Goal: Information Seeking & Learning: Learn about a topic

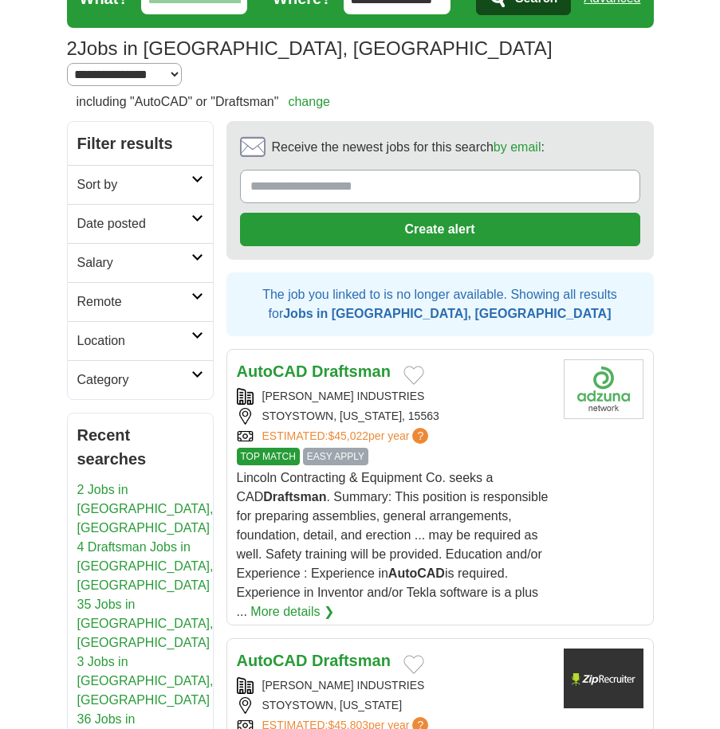
scroll to position [159, 0]
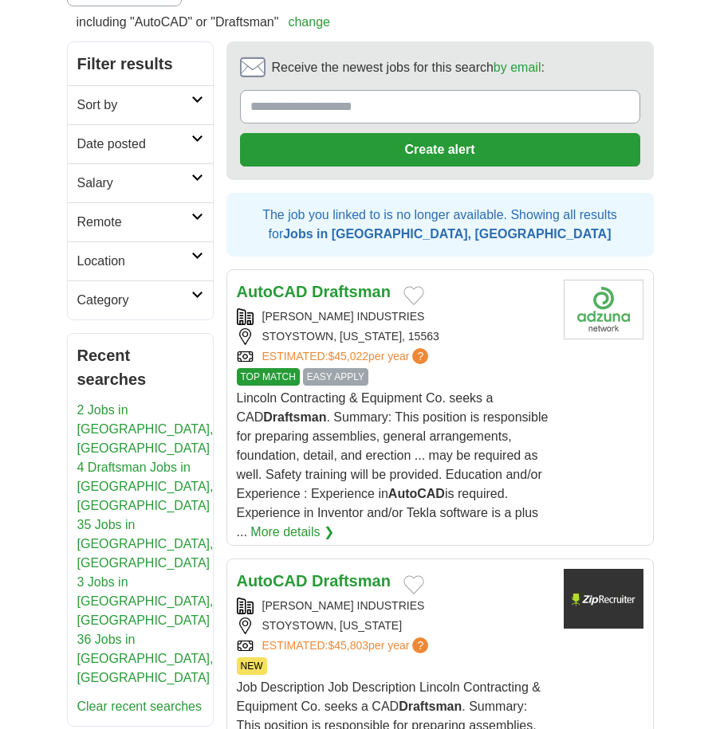
click at [266, 368] on span "TOP MATCH" at bounding box center [268, 377] width 63 height 18
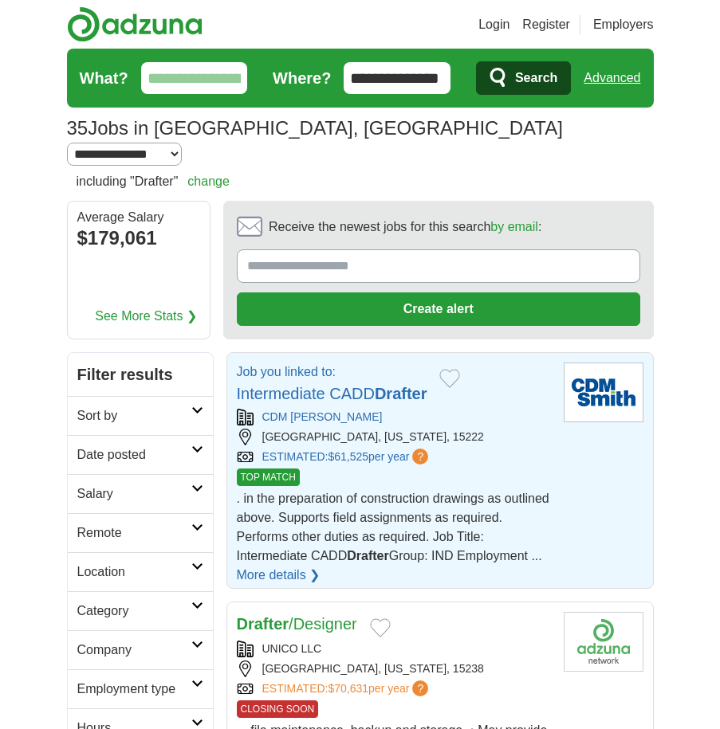
click at [257, 469] on span "TOP MATCH" at bounding box center [268, 478] width 63 height 18
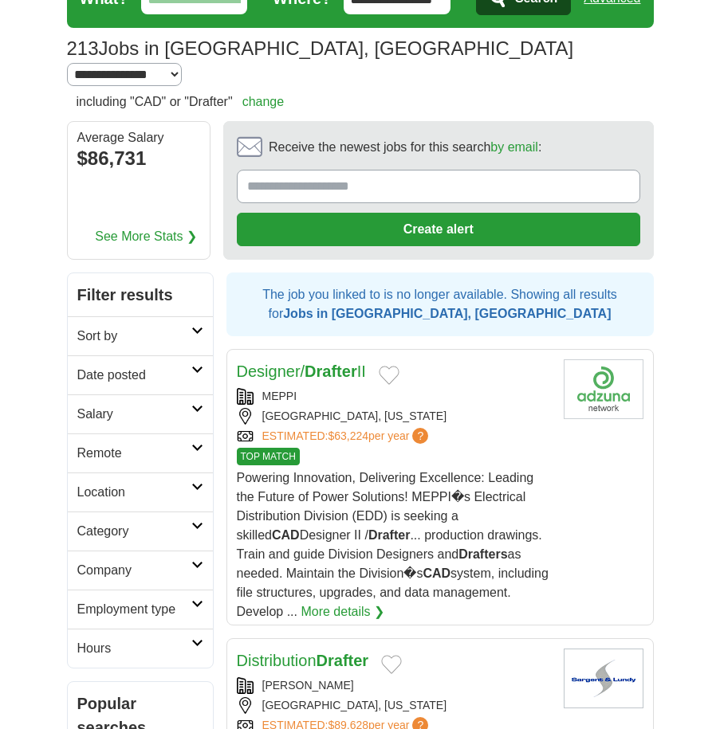
scroll to position [159, 0]
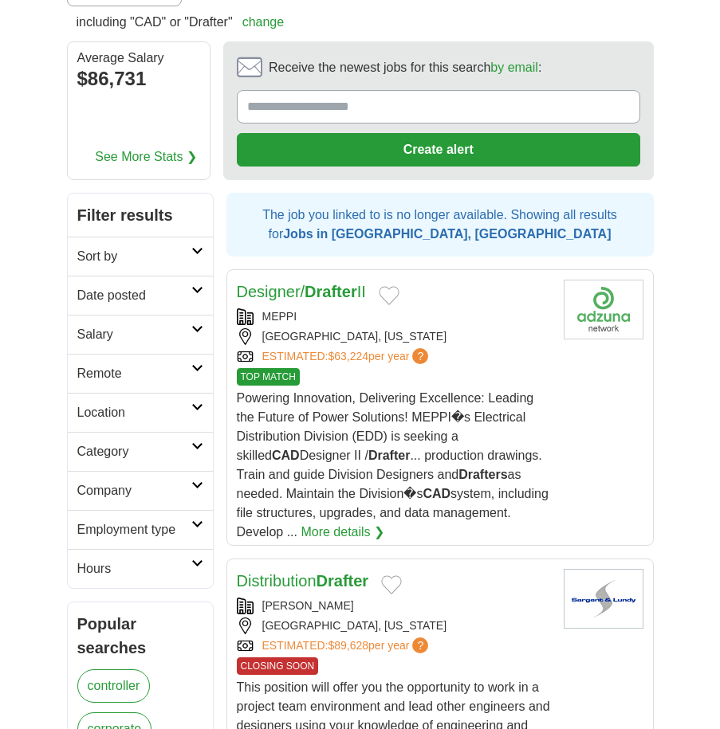
click at [269, 368] on span "TOP MATCH" at bounding box center [268, 377] width 63 height 18
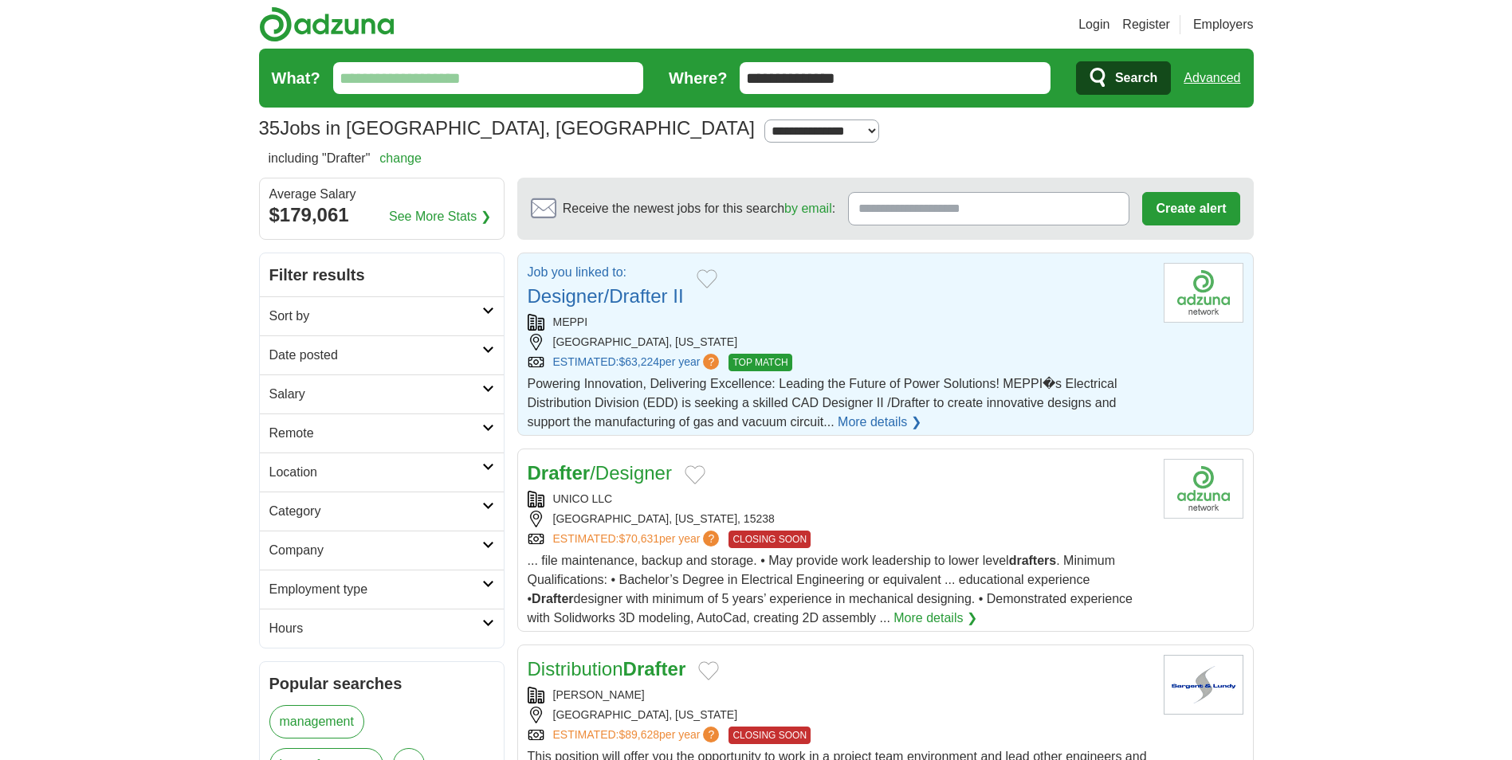
click at [754, 363] on span "TOP MATCH" at bounding box center [760, 363] width 63 height 18
click at [772, 363] on span "TOP MATCH" at bounding box center [760, 363] width 63 height 18
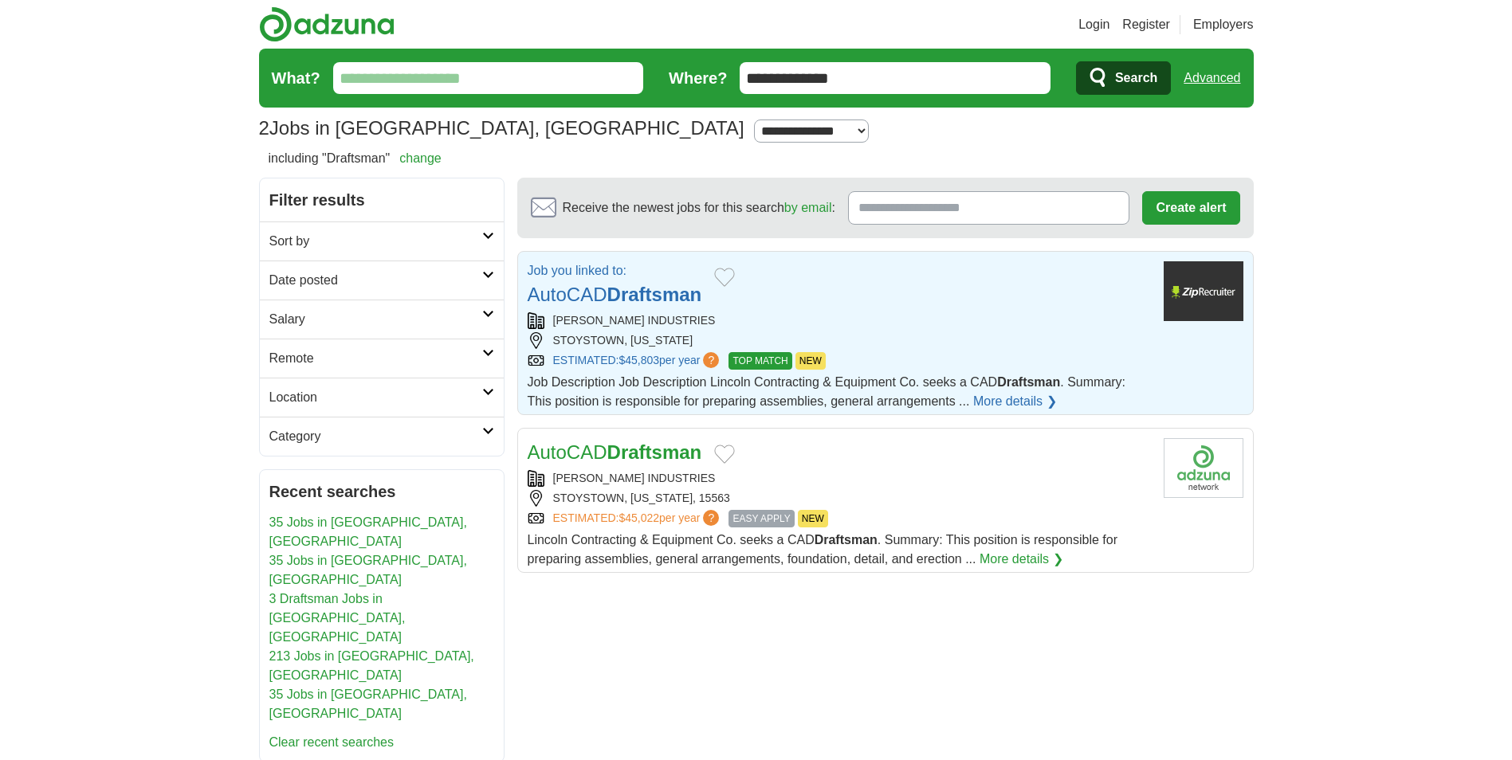
click at [620, 293] on strong "Draftsman" at bounding box center [654, 295] width 95 height 22
